Goal: Transaction & Acquisition: Book appointment/travel/reservation

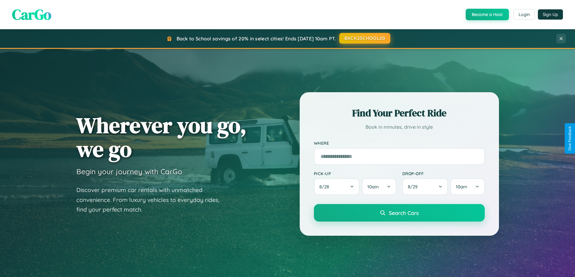
click at [364, 38] on button "BACK2SCHOOL20" at bounding box center [364, 38] width 51 height 11
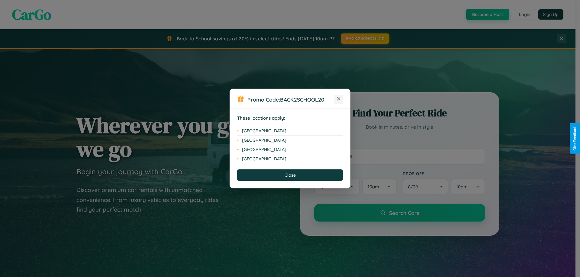
click at [338, 99] on icon at bounding box center [338, 99] width 3 height 3
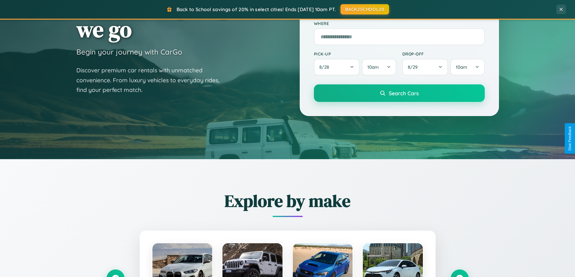
scroll to position [260, 0]
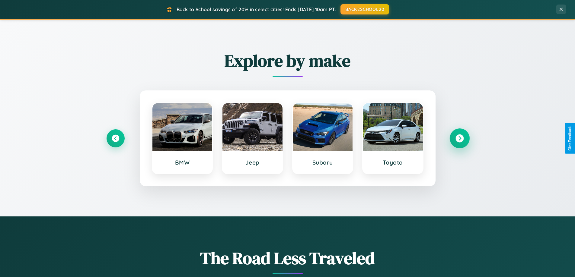
click at [460, 139] on icon at bounding box center [460, 139] width 8 height 8
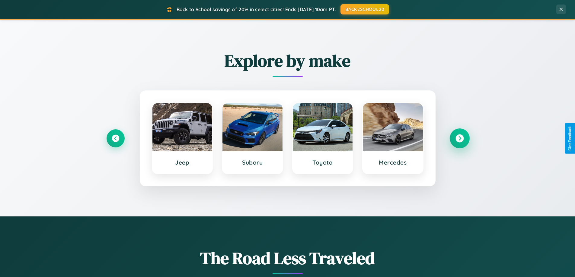
click at [460, 139] on icon at bounding box center [460, 139] width 8 height 8
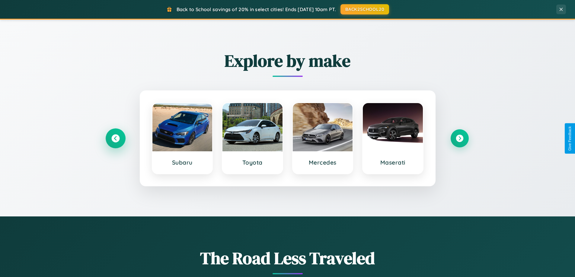
click at [115, 139] on icon at bounding box center [115, 139] width 8 height 8
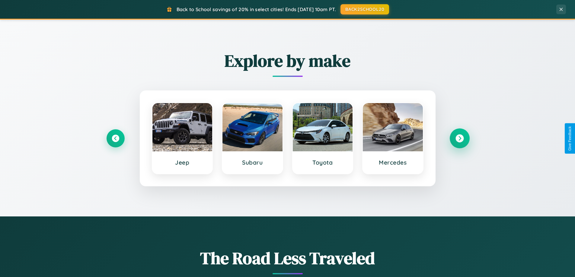
click at [460, 139] on icon at bounding box center [460, 139] width 8 height 8
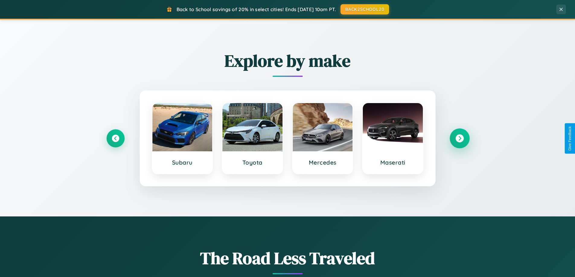
click at [460, 139] on icon at bounding box center [460, 139] width 8 height 8
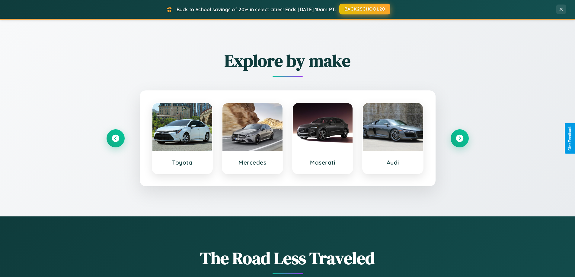
click at [364, 9] on button "BACK2SCHOOL20" at bounding box center [364, 9] width 51 height 11
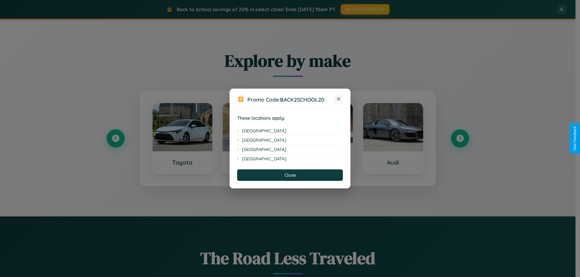
click at [338, 99] on icon at bounding box center [338, 99] width 3 height 3
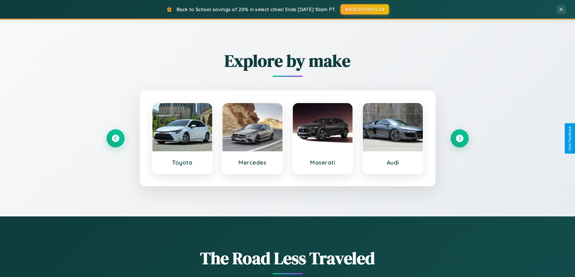
scroll to position [18, 0]
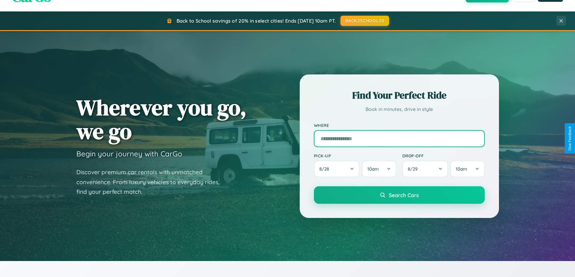
click at [399, 139] on input "text" at bounding box center [399, 138] width 171 height 17
type input "**********"
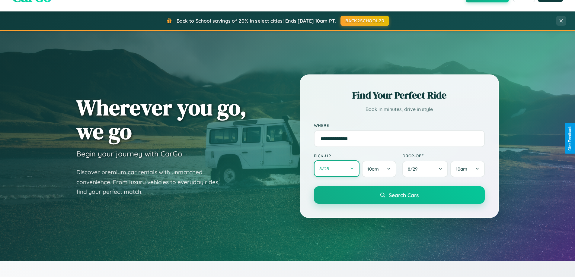
click at [337, 169] on button "8 / 28" at bounding box center [337, 169] width 46 height 17
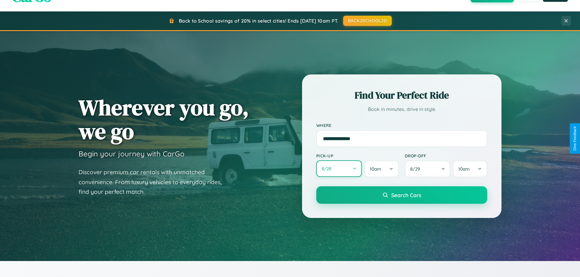
select select "*"
select select "****"
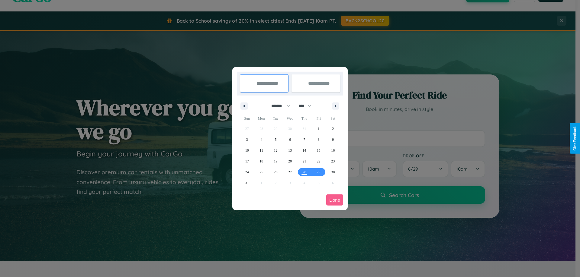
drag, startPoint x: 278, startPoint y: 106, endPoint x: 290, endPoint y: 121, distance: 19.3
click at [278, 106] on select "******* ******** ***** ***** *** **** **** ****** ********* ******* ******** **…" at bounding box center [280, 106] width 26 height 10
select select "*"
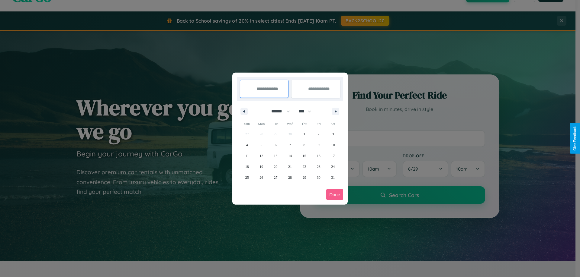
drag, startPoint x: 307, startPoint y: 111, endPoint x: 290, endPoint y: 121, distance: 20.0
click at [307, 111] on select "**** **** **** **** **** **** **** **** **** **** **** **** **** **** **** ****…" at bounding box center [304, 112] width 18 height 10
select select "****"
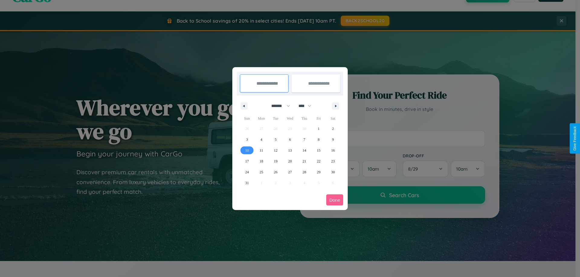
click at [247, 150] on span "10" at bounding box center [247, 150] width 4 height 11
type input "**********"
click at [275, 161] on span "19" at bounding box center [276, 161] width 4 height 11
type input "**********"
click at [335, 200] on button "Done" at bounding box center [334, 200] width 17 height 11
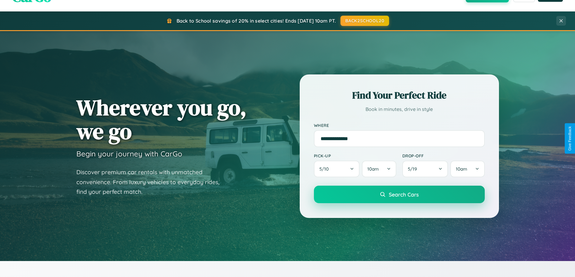
click at [399, 195] on span "Search Cars" at bounding box center [404, 194] width 30 height 7
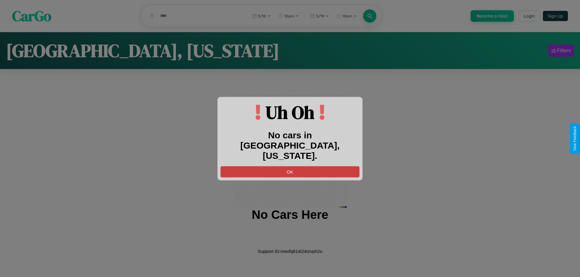
click at [290, 166] on button "OK" at bounding box center [289, 171] width 139 height 11
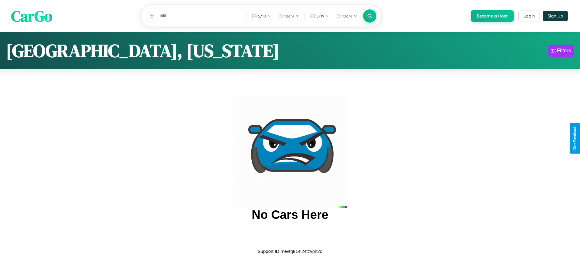
click at [32, 16] on span "CarGo" at bounding box center [31, 15] width 41 height 21
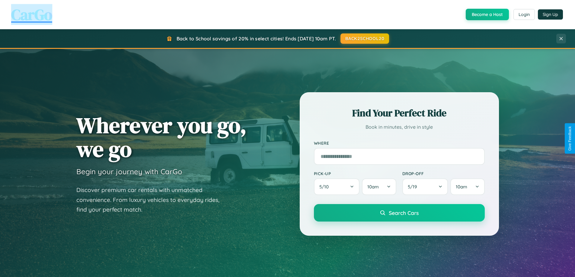
scroll to position [260, 0]
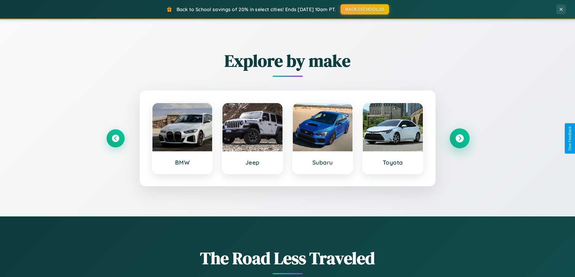
click at [460, 139] on icon at bounding box center [460, 139] width 8 height 8
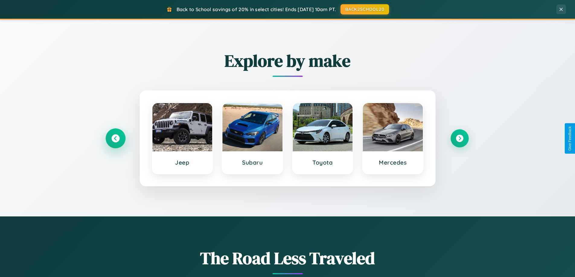
click at [115, 139] on icon at bounding box center [115, 139] width 8 height 8
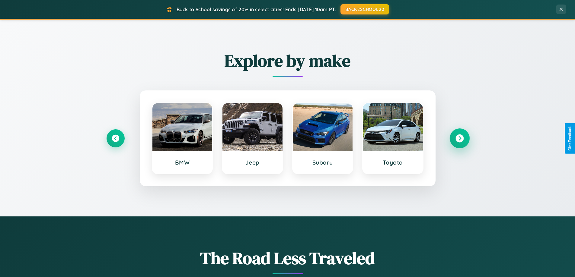
click at [460, 139] on icon at bounding box center [460, 139] width 8 height 8
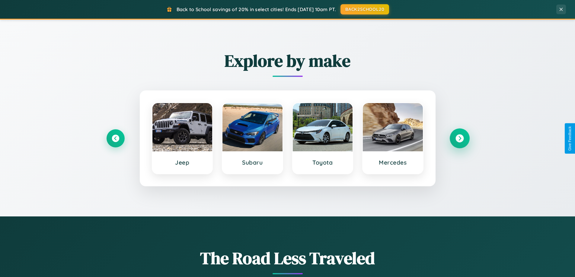
click at [460, 139] on icon at bounding box center [460, 139] width 8 height 8
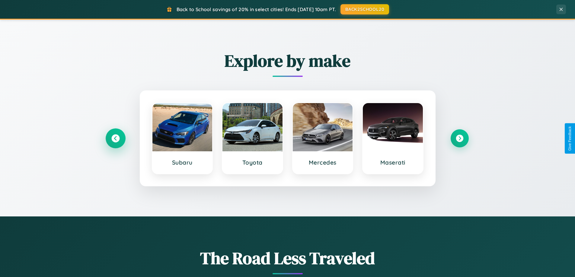
click at [115, 139] on icon at bounding box center [115, 139] width 8 height 8
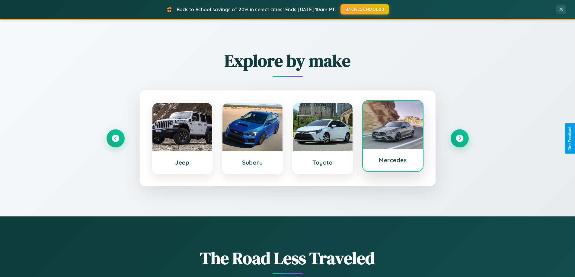
click at [393, 139] on div at bounding box center [393, 125] width 60 height 48
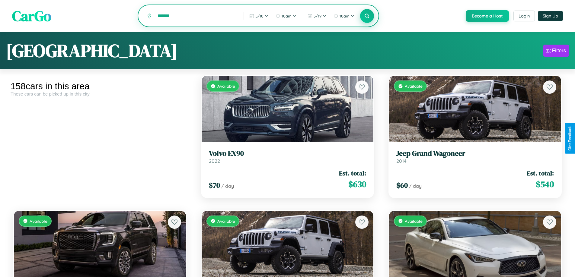
type input "*******"
click at [367, 16] on icon at bounding box center [367, 16] width 6 height 6
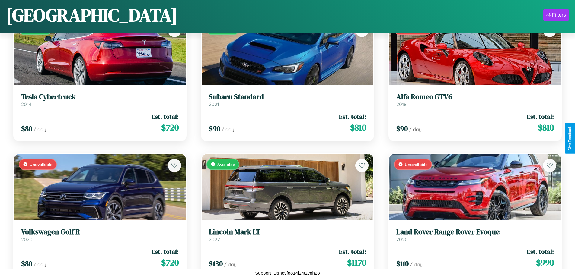
scroll to position [2113, 0]
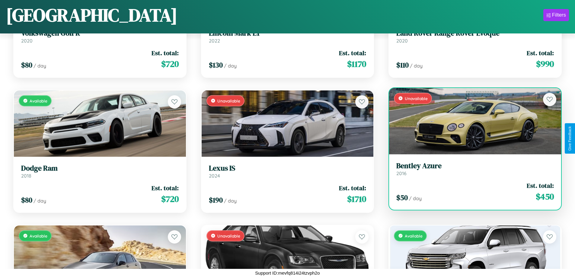
click at [471, 121] on div "Unavailable" at bounding box center [475, 121] width 172 height 66
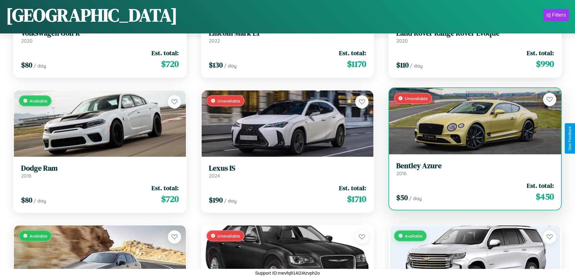
click at [471, 121] on div "Unavailable" at bounding box center [475, 121] width 172 height 66
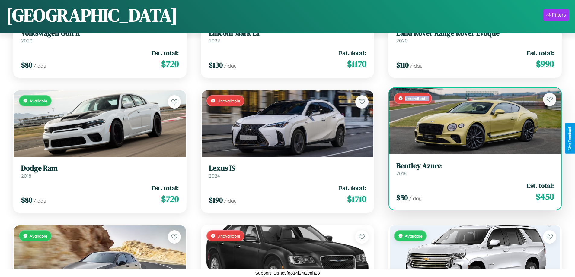
click at [471, 121] on div "Unavailable" at bounding box center [475, 121] width 172 height 66
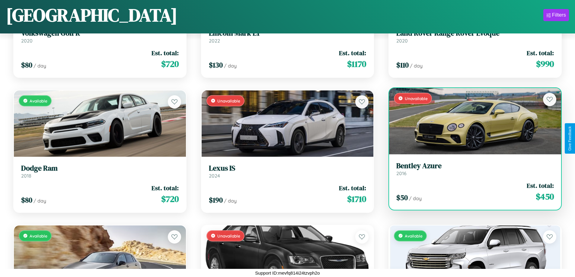
click at [471, 121] on div "Unavailable" at bounding box center [475, 121] width 172 height 66
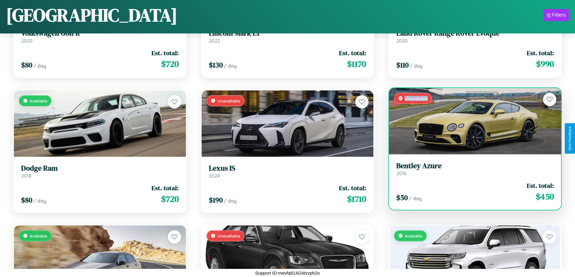
click at [471, 121] on div "Unavailable" at bounding box center [475, 121] width 172 height 66
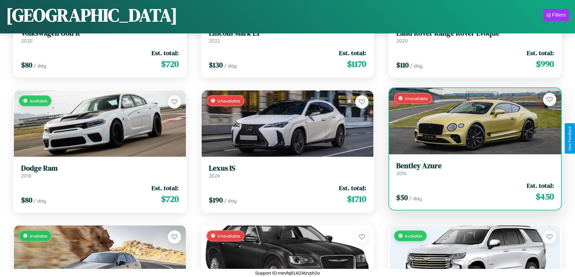
click at [471, 169] on h3 "Bentley Azure" at bounding box center [475, 166] width 158 height 9
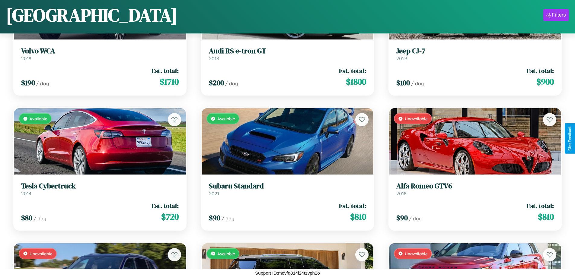
scroll to position [1708, 0]
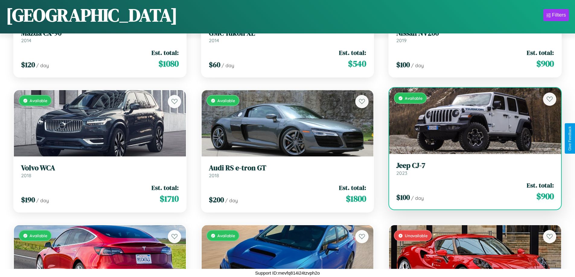
click at [471, 169] on h3 "Jeep CJ-7" at bounding box center [475, 166] width 158 height 9
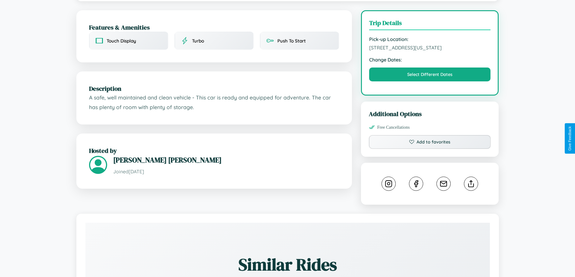
scroll to position [175, 0]
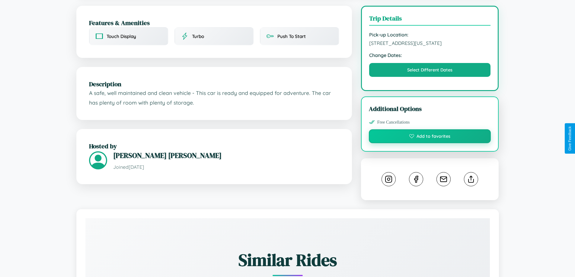
click at [430, 137] on button "Add to favorites" at bounding box center [430, 137] width 122 height 14
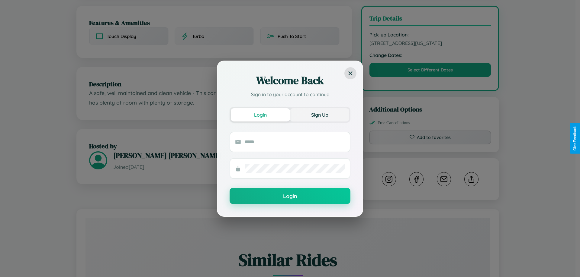
click at [319, 115] on button "Sign Up" at bounding box center [319, 114] width 59 height 13
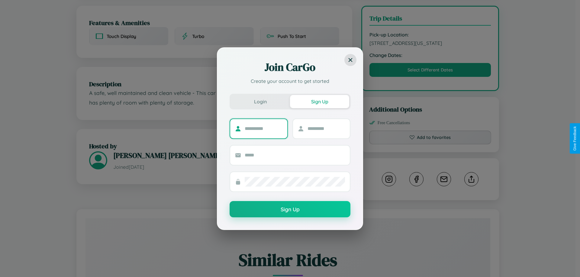
click at [263, 129] on input "text" at bounding box center [264, 129] width 38 height 10
type input "*********"
click at [326, 129] on input "text" at bounding box center [326, 129] width 38 height 10
type input "*****"
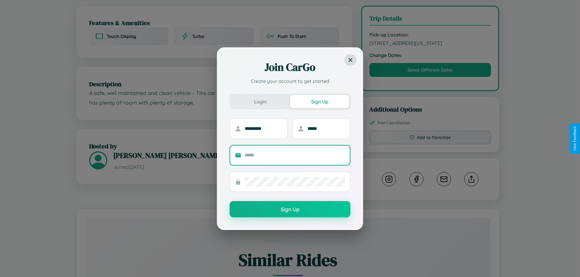
click at [295, 155] on input "text" at bounding box center [295, 156] width 100 height 10
type input "**********"
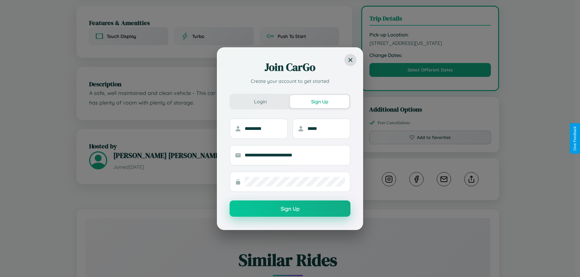
click at [290, 209] on button "Sign Up" at bounding box center [289, 209] width 121 height 16
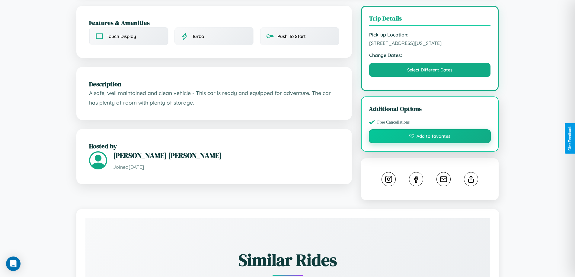
click at [430, 137] on button "Add to favorites" at bounding box center [430, 137] width 122 height 14
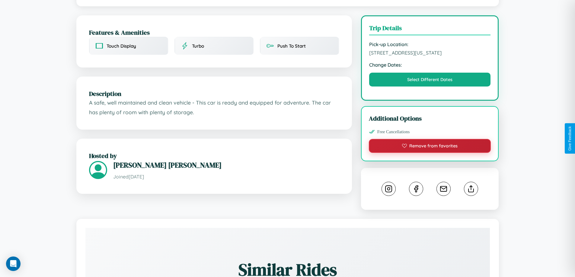
scroll to position [0, 0]
